Goal: Navigation & Orientation: Find specific page/section

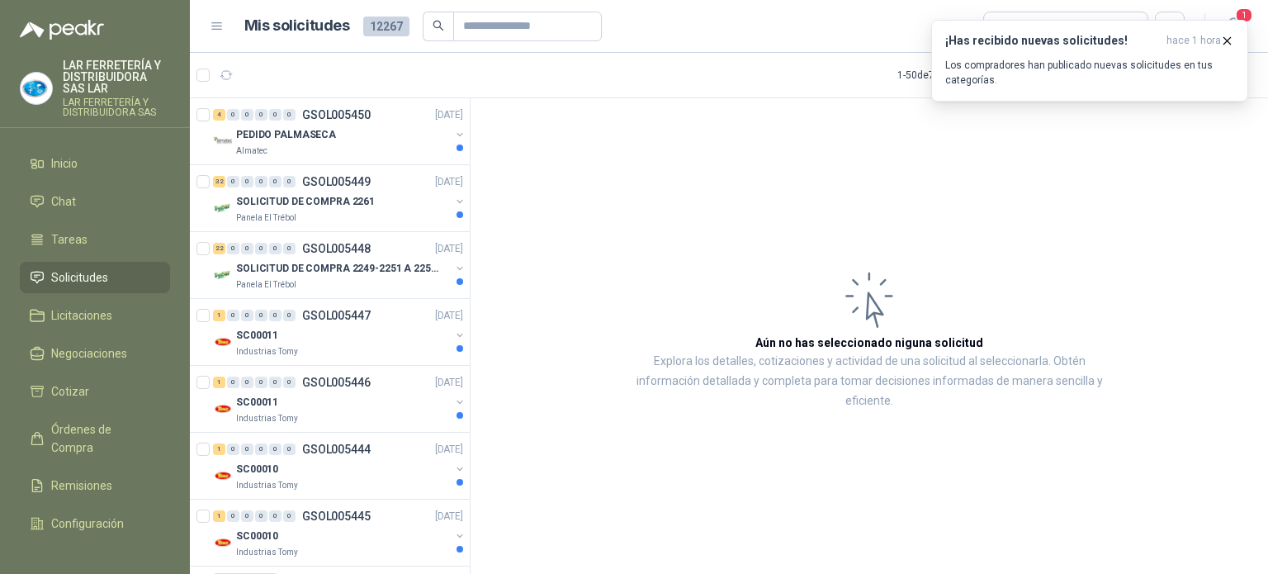
click at [92, 272] on span "Solicitudes" at bounding box center [79, 277] width 57 height 18
click at [54, 168] on span "Inicio" at bounding box center [64, 163] width 26 height 18
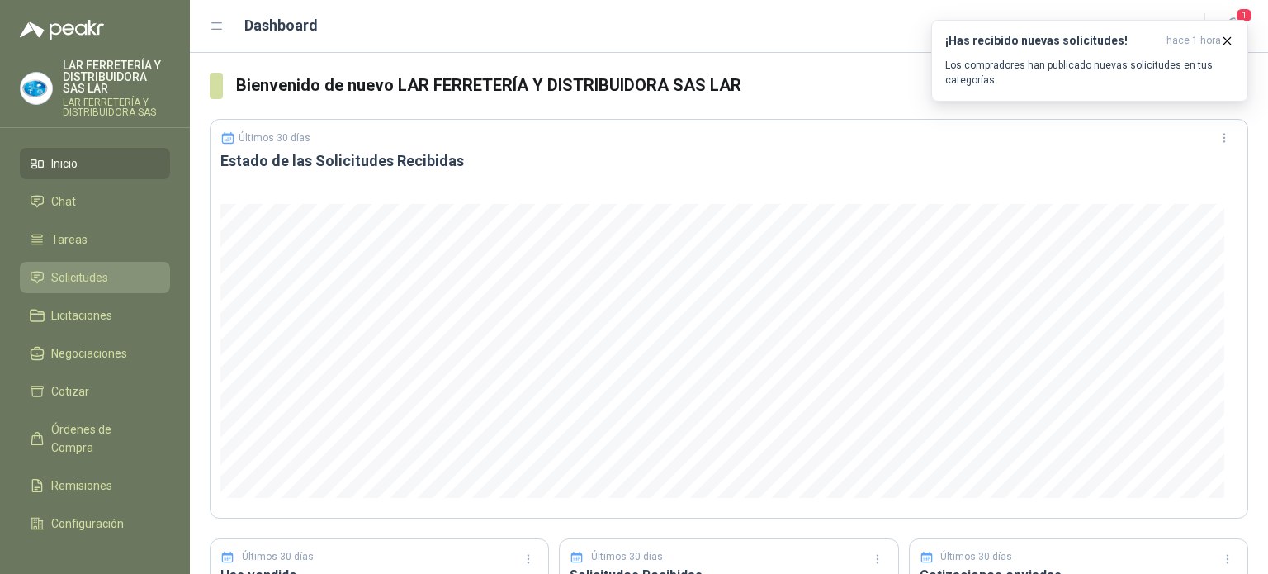
click at [63, 280] on span "Solicitudes" at bounding box center [79, 277] width 57 height 18
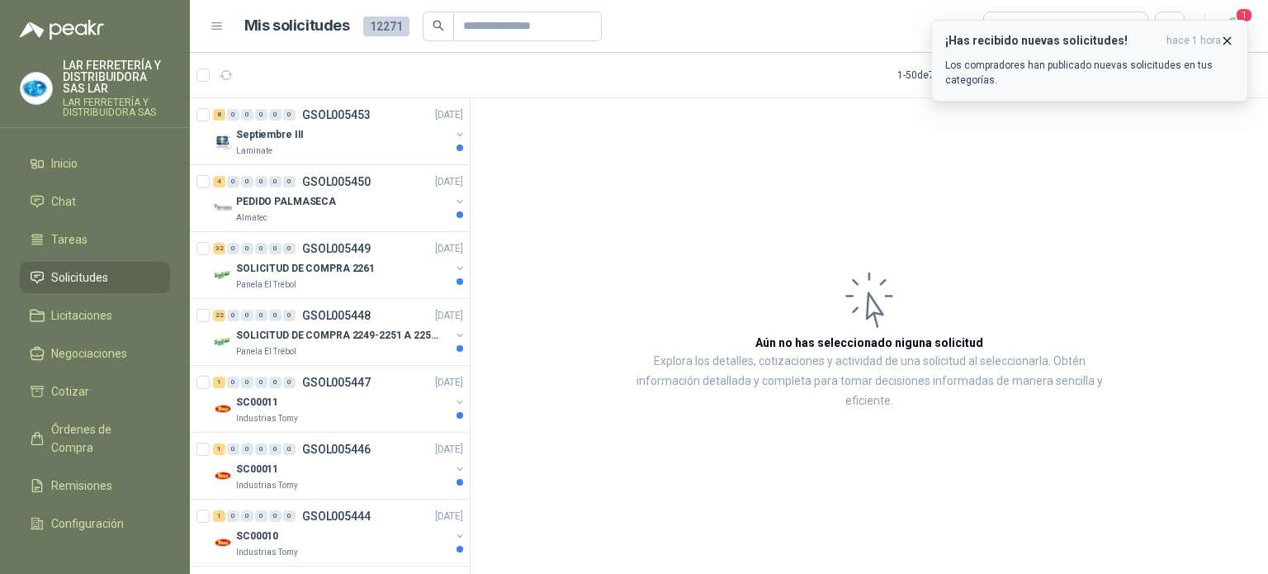
click at [1225, 40] on icon "button" at bounding box center [1227, 41] width 14 height 14
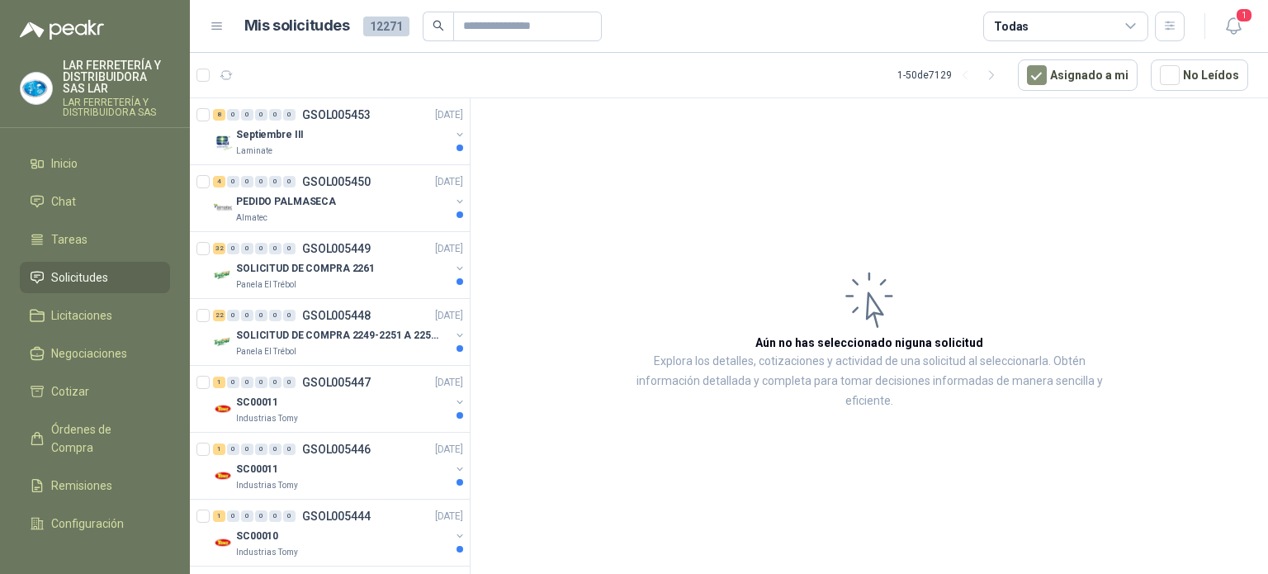
click at [1115, 36] on div "Todas" at bounding box center [1065, 27] width 165 height 30
click at [87, 310] on span "Licitaciones" at bounding box center [81, 315] width 61 height 18
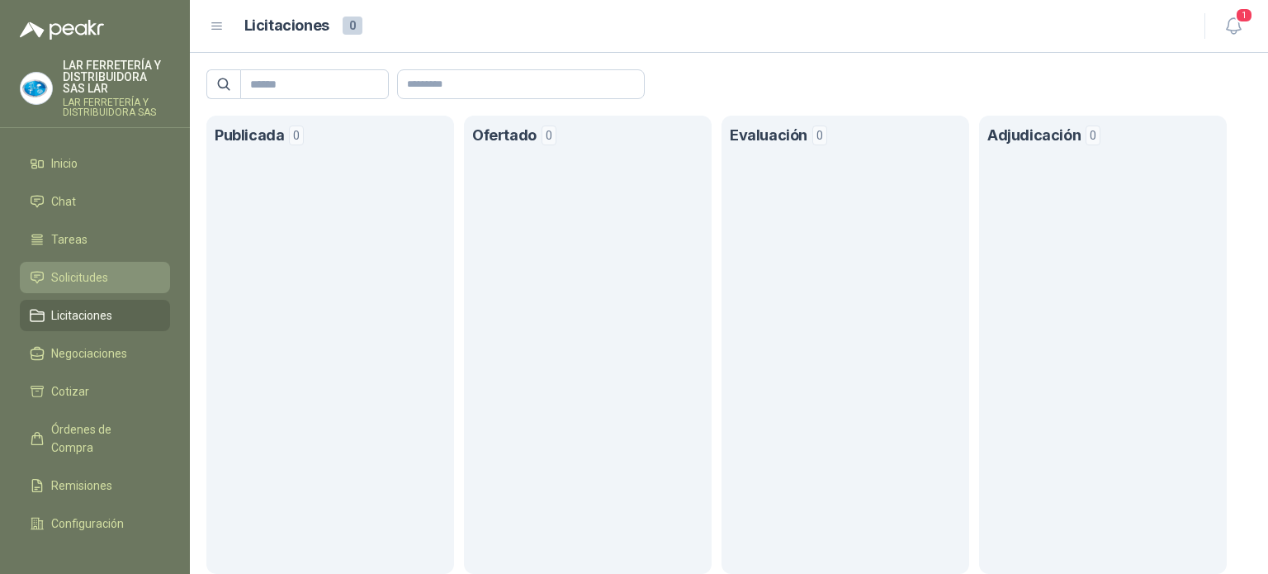
click at [76, 287] on link "Solicitudes" at bounding box center [95, 277] width 150 height 31
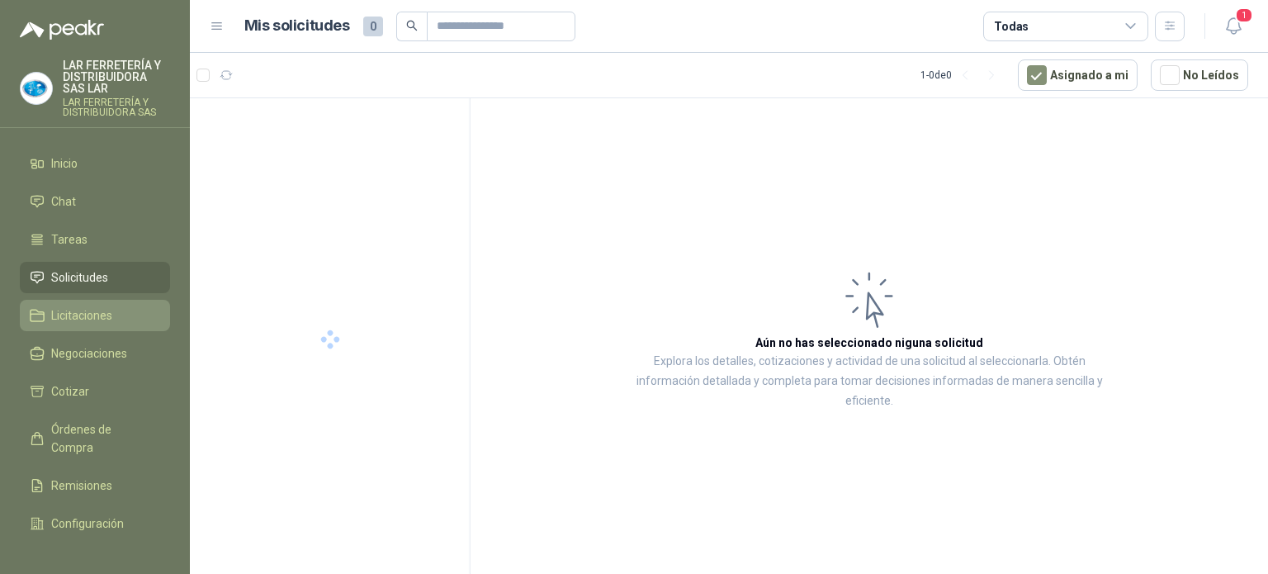
click at [102, 310] on span "Licitaciones" at bounding box center [81, 315] width 61 height 18
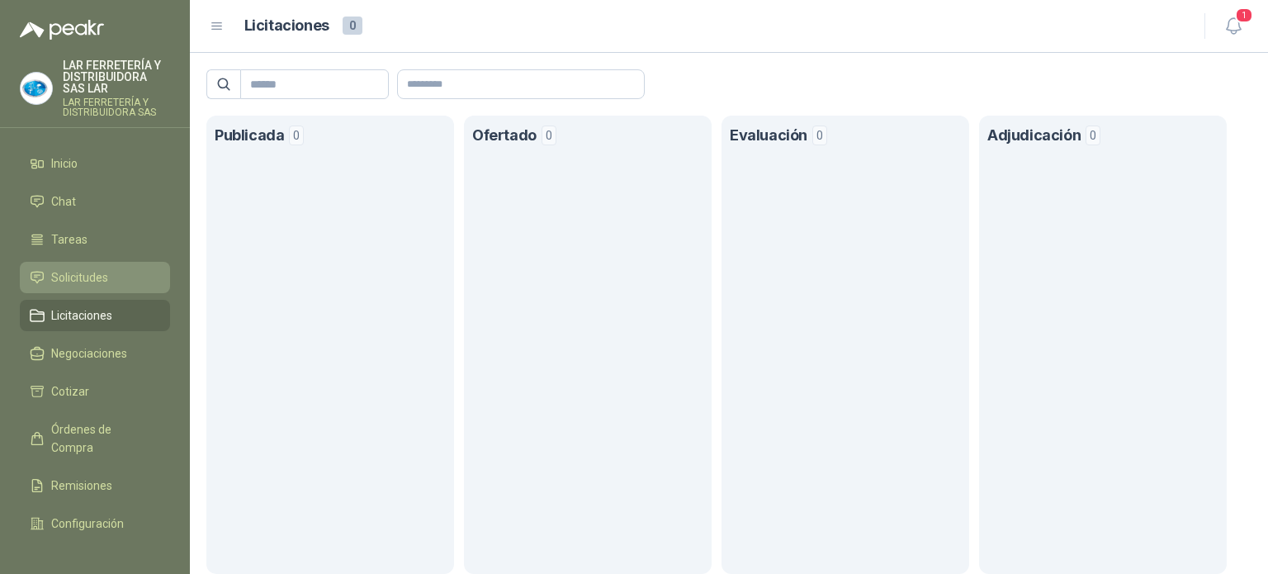
click at [85, 283] on span "Solicitudes" at bounding box center [79, 277] width 57 height 18
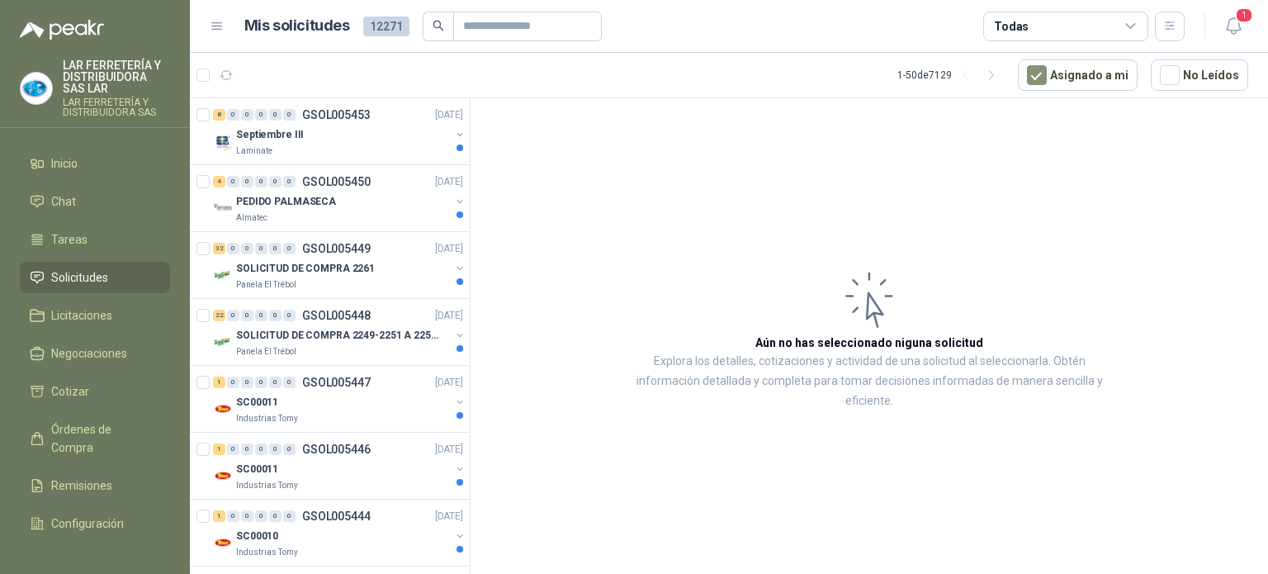
click at [69, 287] on link "Solicitudes" at bounding box center [95, 277] width 150 height 31
drag, startPoint x: 0, startPoint y: 438, endPoint x: 585, endPoint y: 225, distance: 622.2
click at [585, 225] on article "Aún no has seleccionado niguna solicitud Explora los detalles, cotizaciones y a…" at bounding box center [870, 338] width 798 height 481
